Goal: Navigation & Orientation: Find specific page/section

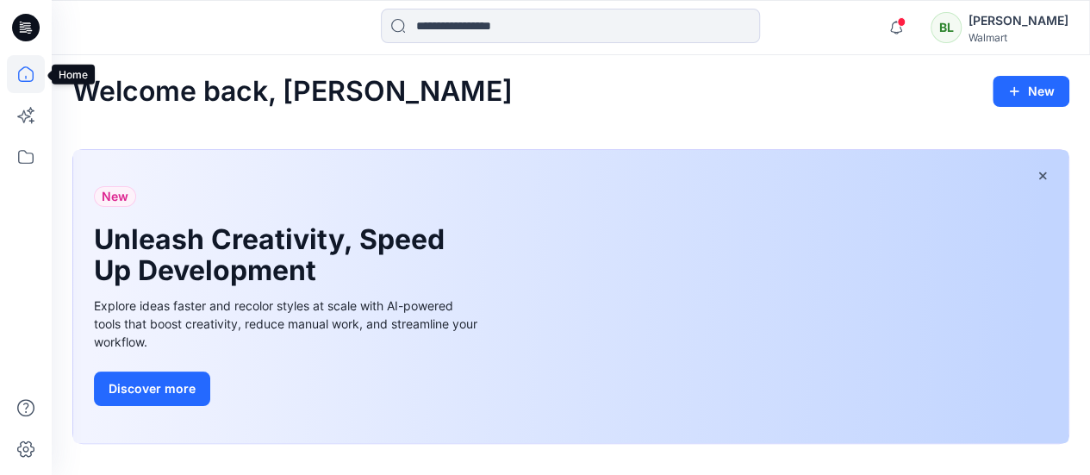
click at [26, 85] on icon at bounding box center [26, 74] width 38 height 38
click at [8, 160] on icon at bounding box center [26, 157] width 38 height 38
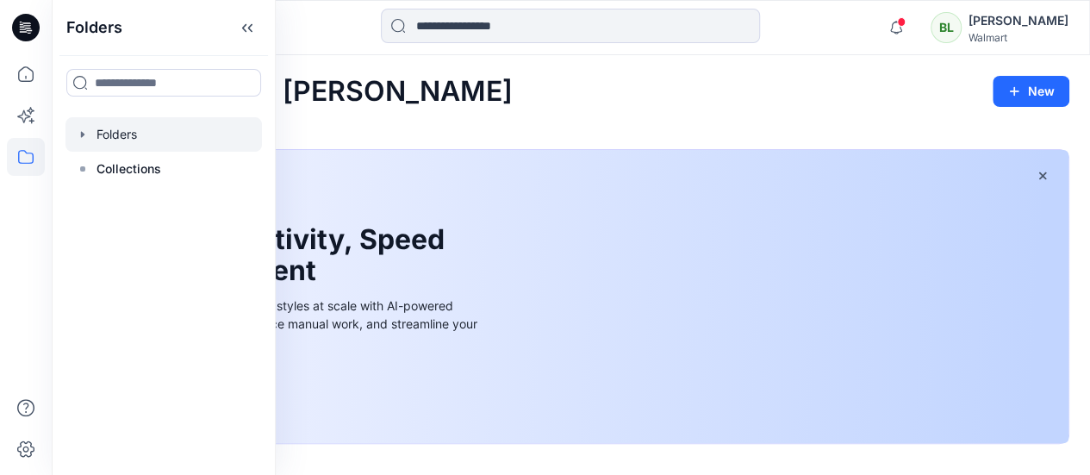
click at [105, 144] on div at bounding box center [163, 134] width 196 height 34
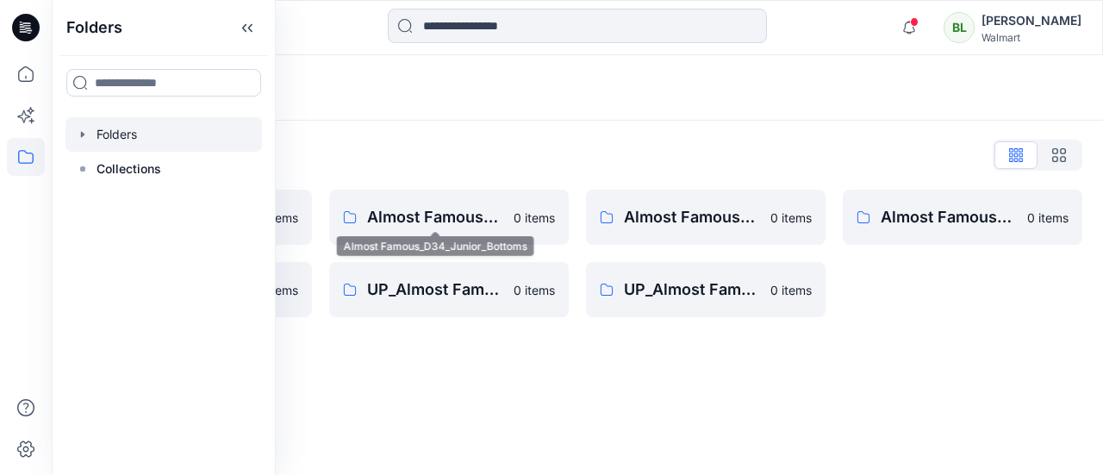
click at [399, 131] on div "Folders List __chat-5e136321f4a15c049d30e34d-624c42afd13f4d93b97d03b6 0 items A…" at bounding box center [577, 229] width 1051 height 217
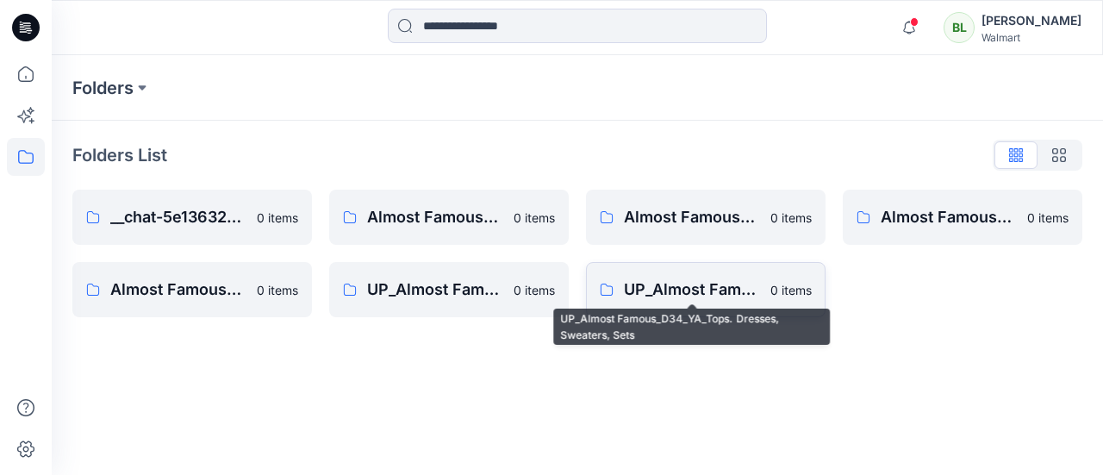
click at [701, 292] on p "UP_Almost Famous_D34_YA_Tops. Dresses, Sweaters, Sets" at bounding box center [692, 289] width 136 height 24
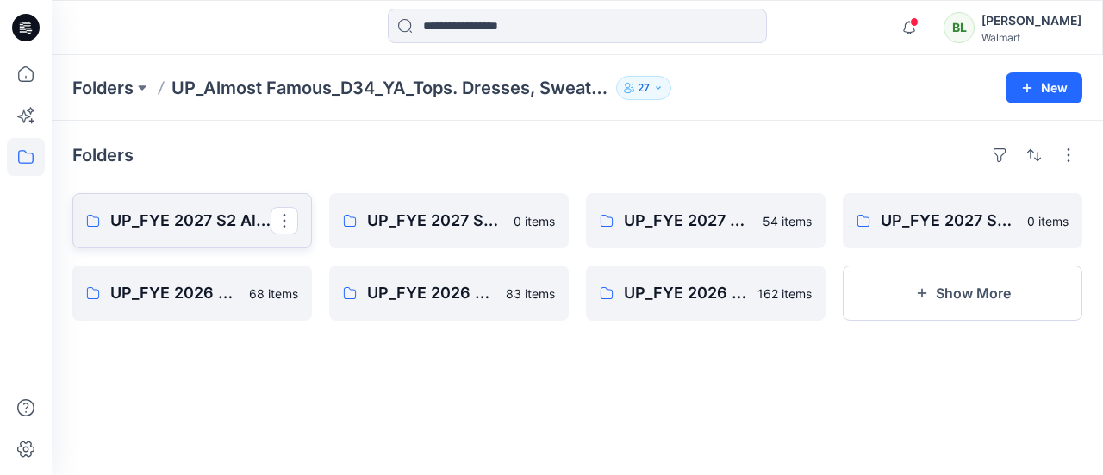
click at [188, 222] on p "UP_FYE 2027 S2 Almost Famous YA Tops, Dresses, Sweaters, Sets" at bounding box center [190, 220] width 160 height 24
